Goal: Check status

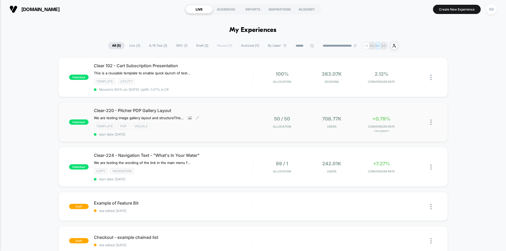
click at [224, 120] on div "Clear-220 - Pitcher PDP Gallery Layout We are testing image gallery layout and …" at bounding box center [173, 122] width 159 height 29
